Goal: Information Seeking & Learning: Learn about a topic

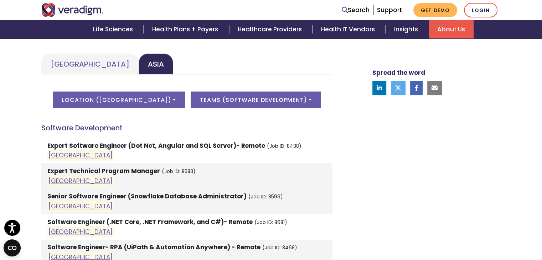
scroll to position [333, 0]
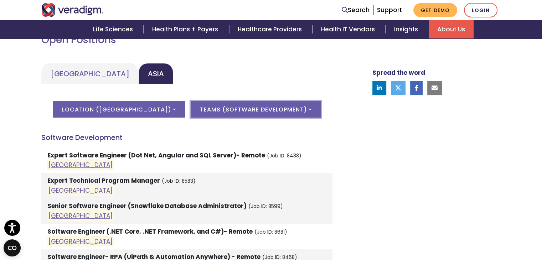
click at [283, 107] on button "Teams ( Software Development )" at bounding box center [256, 109] width 130 height 16
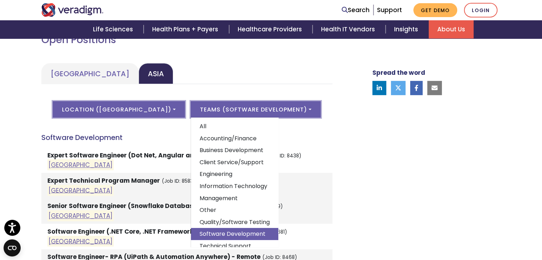
click at [144, 109] on button "Location ( [GEOGRAPHIC_DATA] )" at bounding box center [119, 109] width 132 height 16
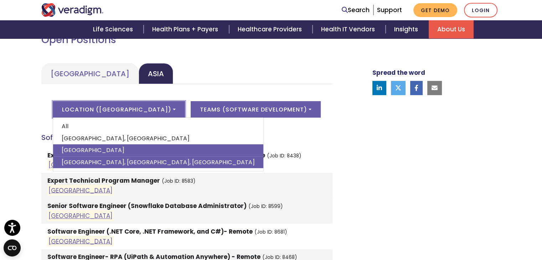
click at [110, 162] on link "[GEOGRAPHIC_DATA], [GEOGRAPHIC_DATA], [GEOGRAPHIC_DATA]" at bounding box center [158, 163] width 210 height 12
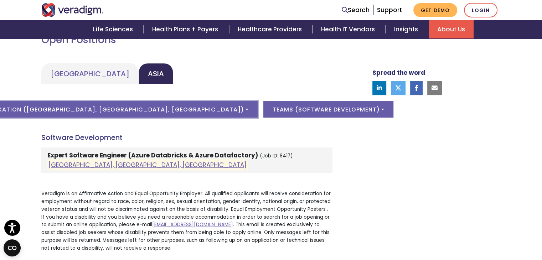
click at [139, 110] on button "Location ( [GEOGRAPHIC_DATA], [GEOGRAPHIC_DATA], [GEOGRAPHIC_DATA] )" at bounding box center [119, 109] width 278 height 16
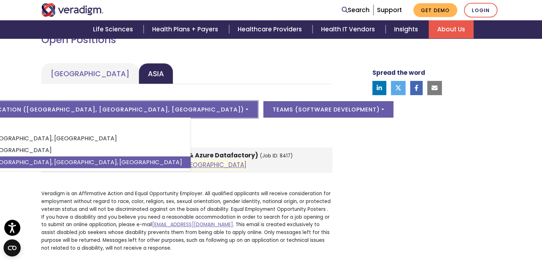
click at [238, 119] on div "Location ( [GEOGRAPHIC_DATA], [GEOGRAPHIC_DATA], [GEOGRAPHIC_DATA] ) All [GEOGR…" at bounding box center [186, 113] width 291 height 25
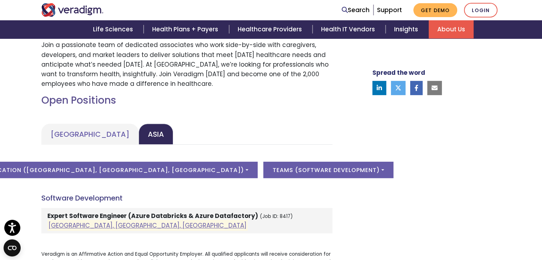
scroll to position [271, 0]
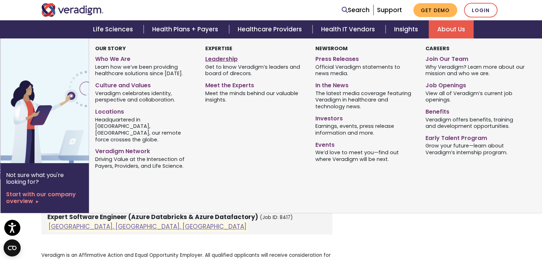
click at [228, 60] on link "Leadership" at bounding box center [254, 58] width 99 height 10
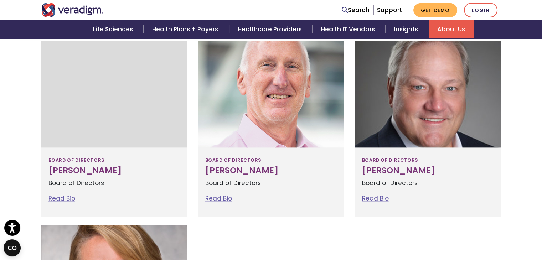
scroll to position [797, 0]
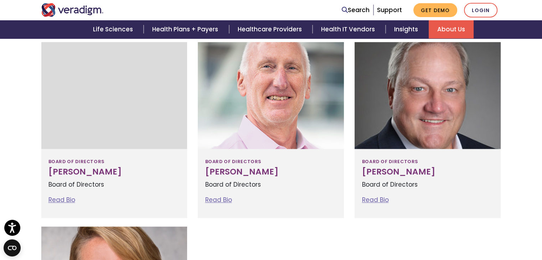
drag, startPoint x: 545, startPoint y: 46, endPoint x: 512, endPoint y: 188, distance: 145.4
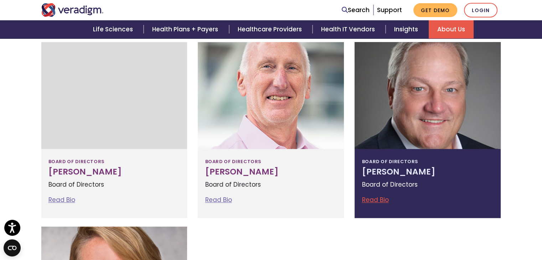
click at [384, 201] on link "Read Bio" at bounding box center [375, 200] width 27 height 9
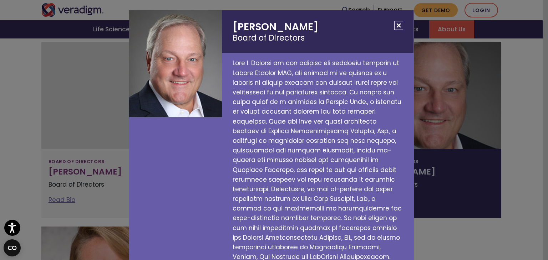
click at [396, 26] on button "Close" at bounding box center [398, 25] width 9 height 9
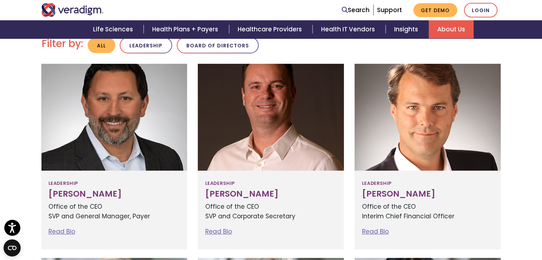
scroll to position [209, 0]
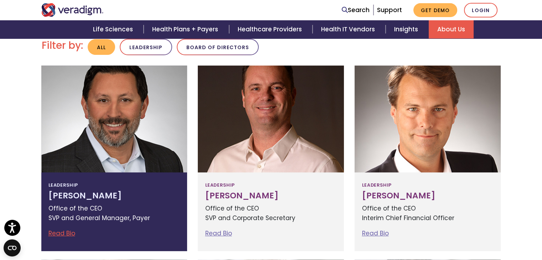
click at [67, 233] on link "Read Bio" at bounding box center [61, 233] width 27 height 9
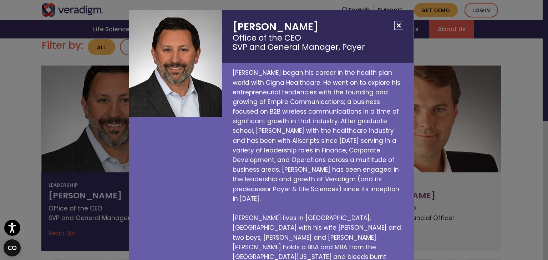
click at [399, 30] on button "Close" at bounding box center [398, 25] width 9 height 9
